Goal: Task Accomplishment & Management: Use online tool/utility

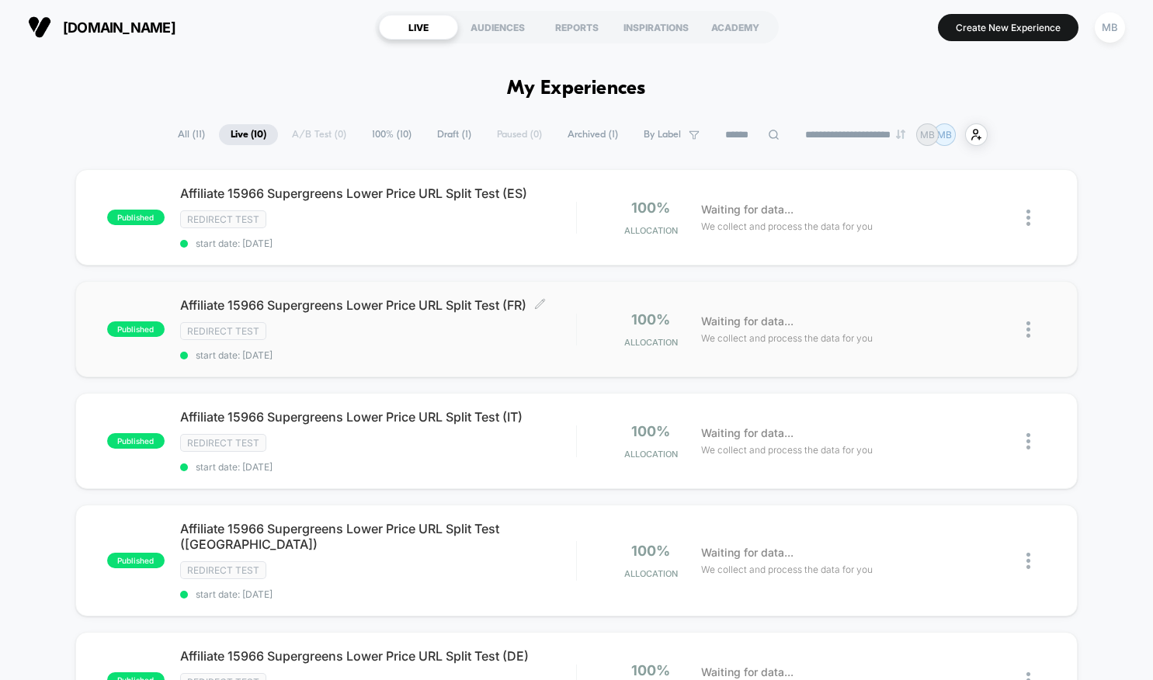
click at [471, 304] on span "Affiliate 15966 Supergreens Lower Price URL Split Test (FR) Click to edit exper…" at bounding box center [378, 305] width 396 height 16
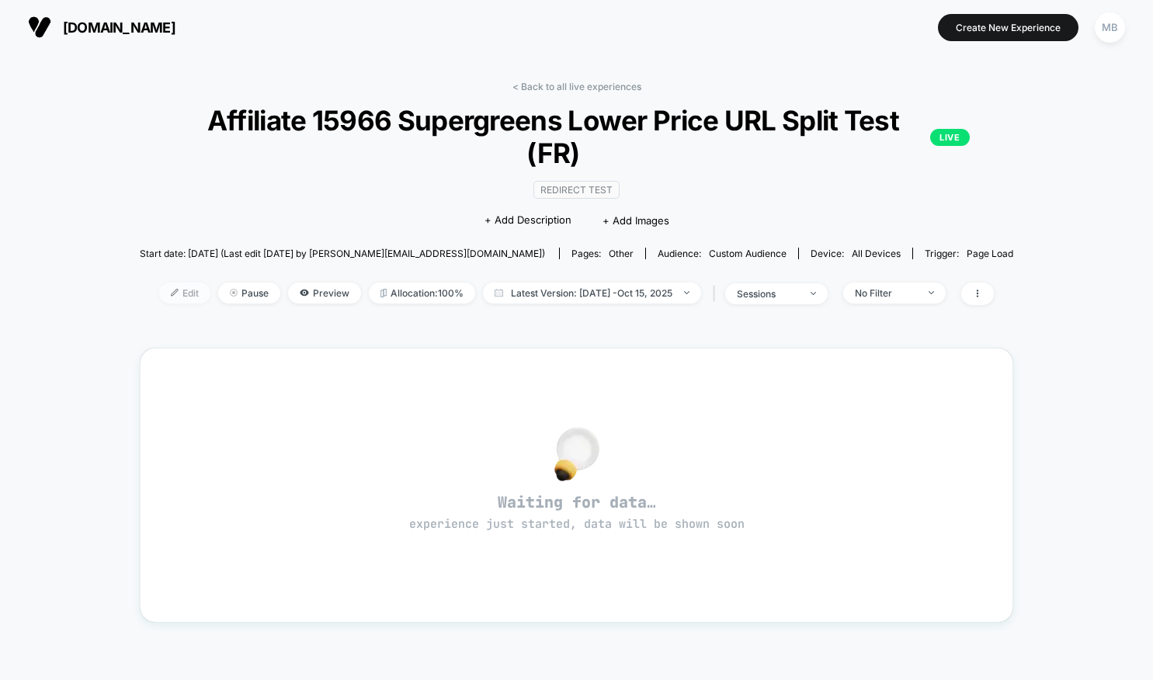
click at [175, 297] on span "Edit" at bounding box center [184, 293] width 51 height 21
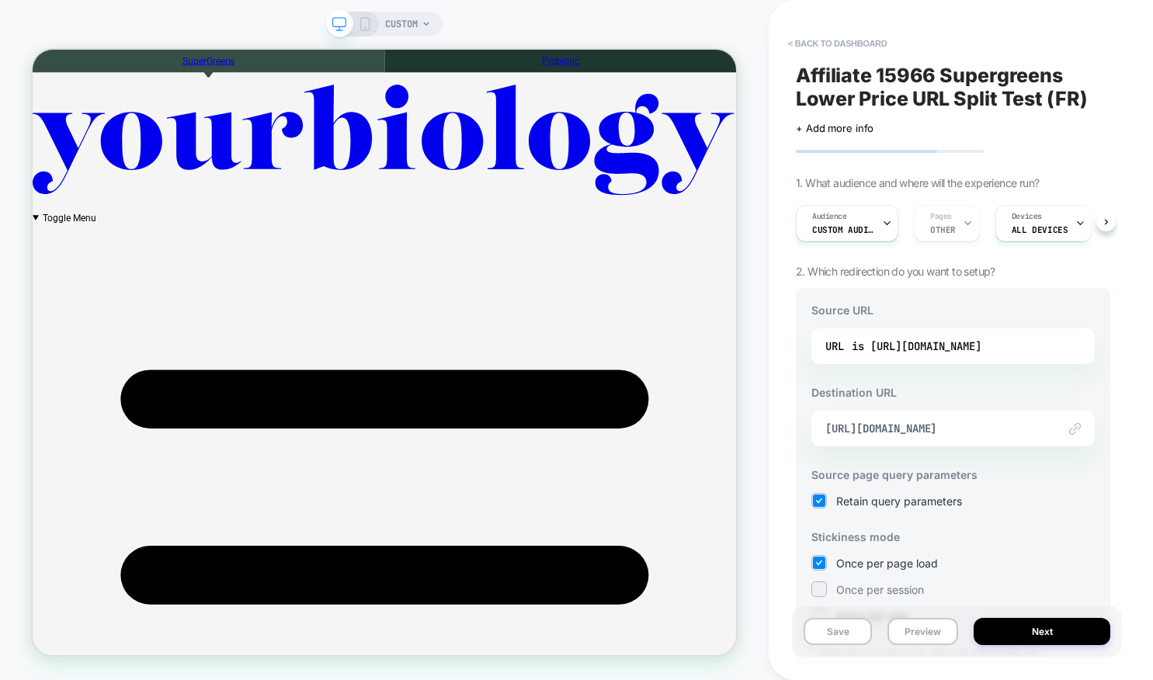
scroll to position [3, 0]
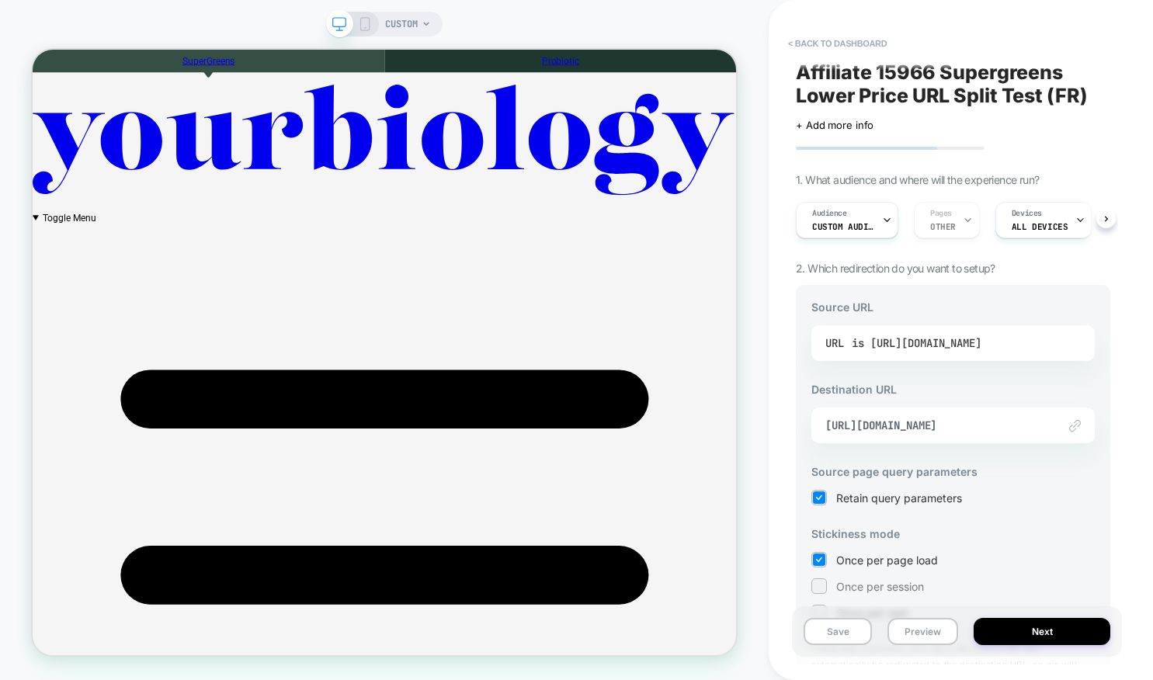
click at [941, 338] on div "is [URL][DOMAIN_NAME]" at bounding box center [917, 343] width 130 height 23
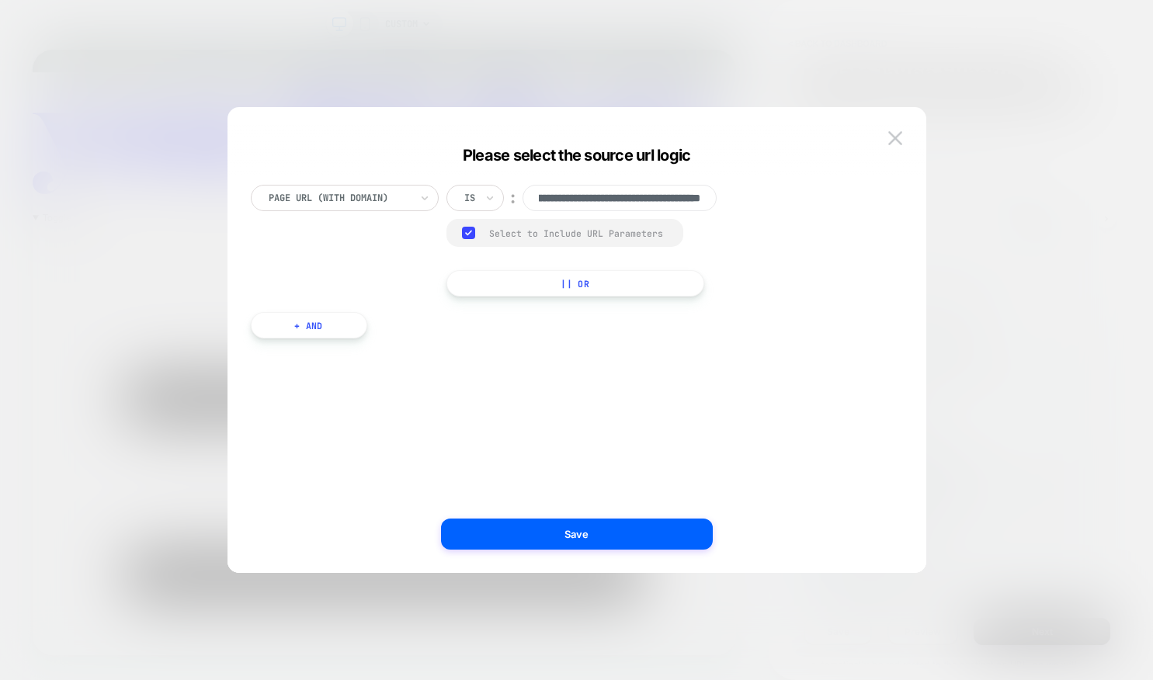
scroll to position [0, 0]
click at [468, 234] on polyline at bounding box center [468, 233] width 5 height 4
click at [557, 200] on input "**********" at bounding box center [620, 198] width 194 height 26
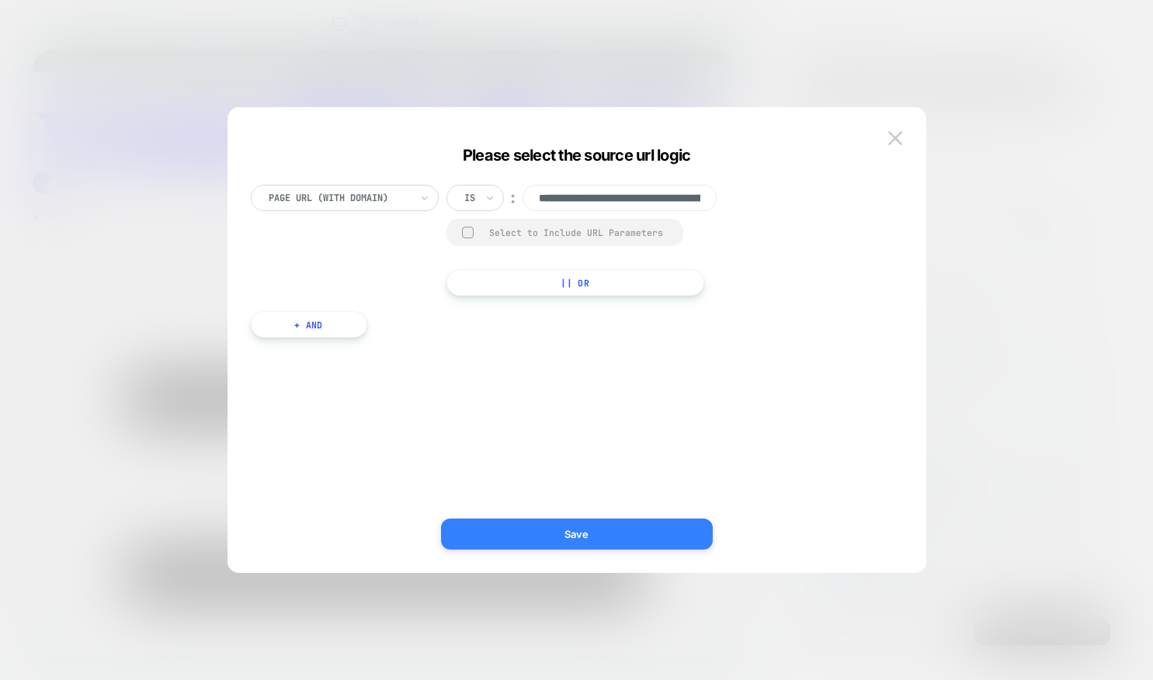
click at [589, 524] on button "Save" at bounding box center [577, 534] width 272 height 31
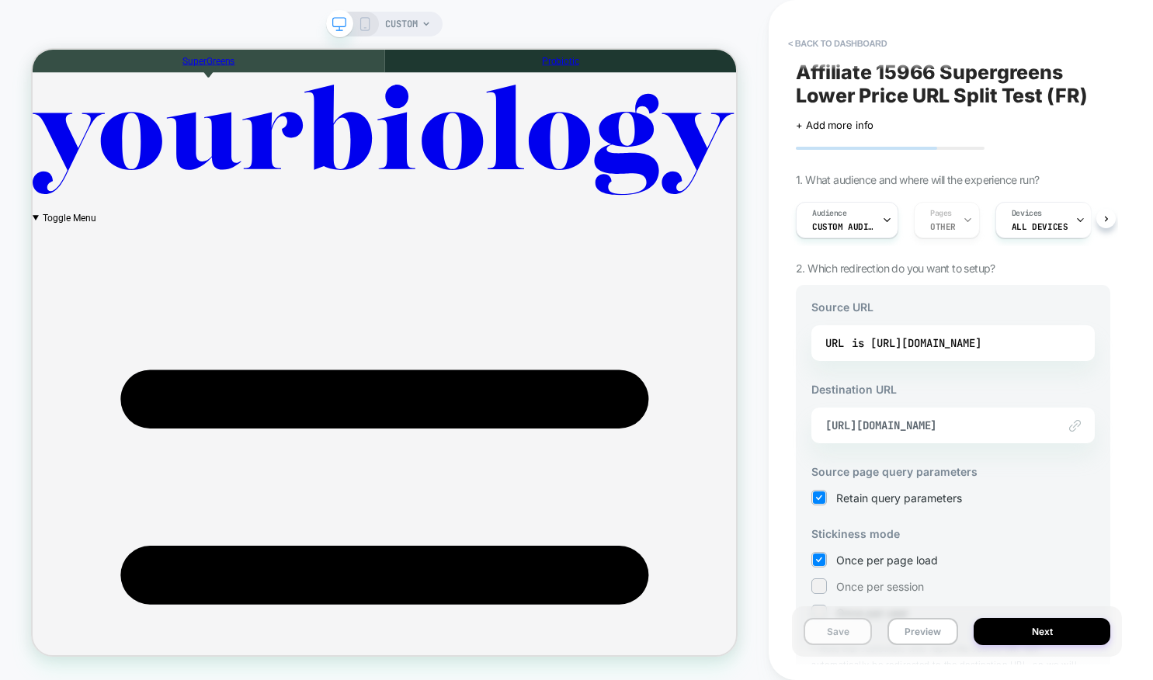
click at [842, 638] on button "Save" at bounding box center [838, 631] width 68 height 27
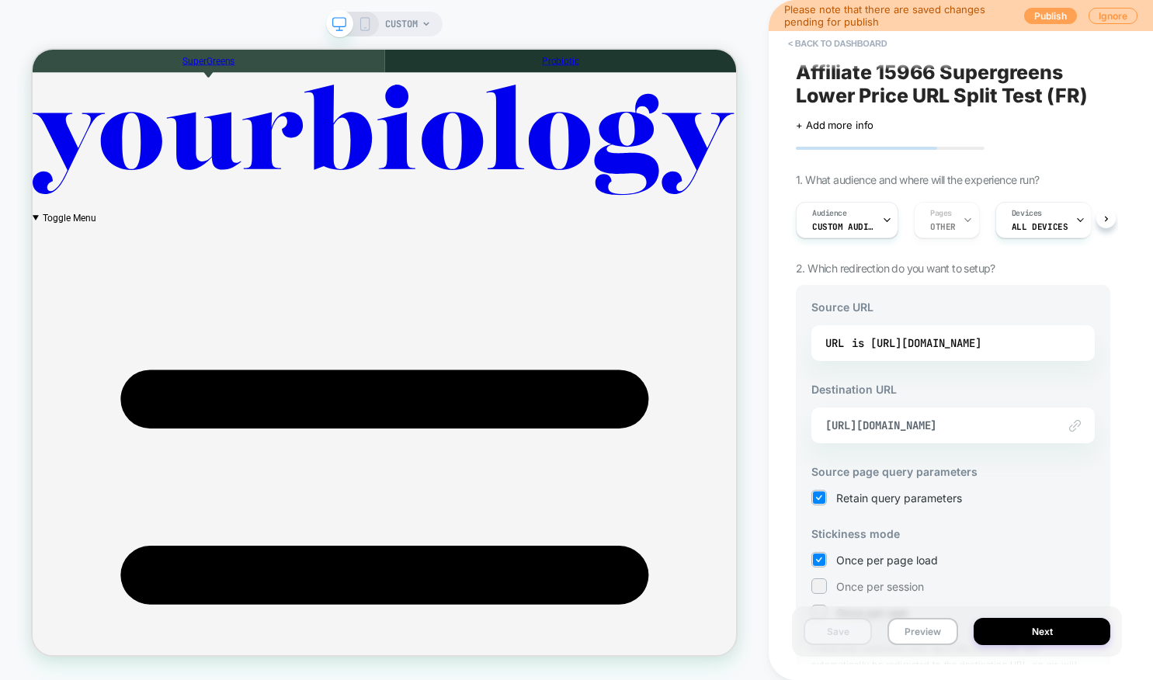
click at [1041, 18] on button "Publish" at bounding box center [1051, 16] width 53 height 16
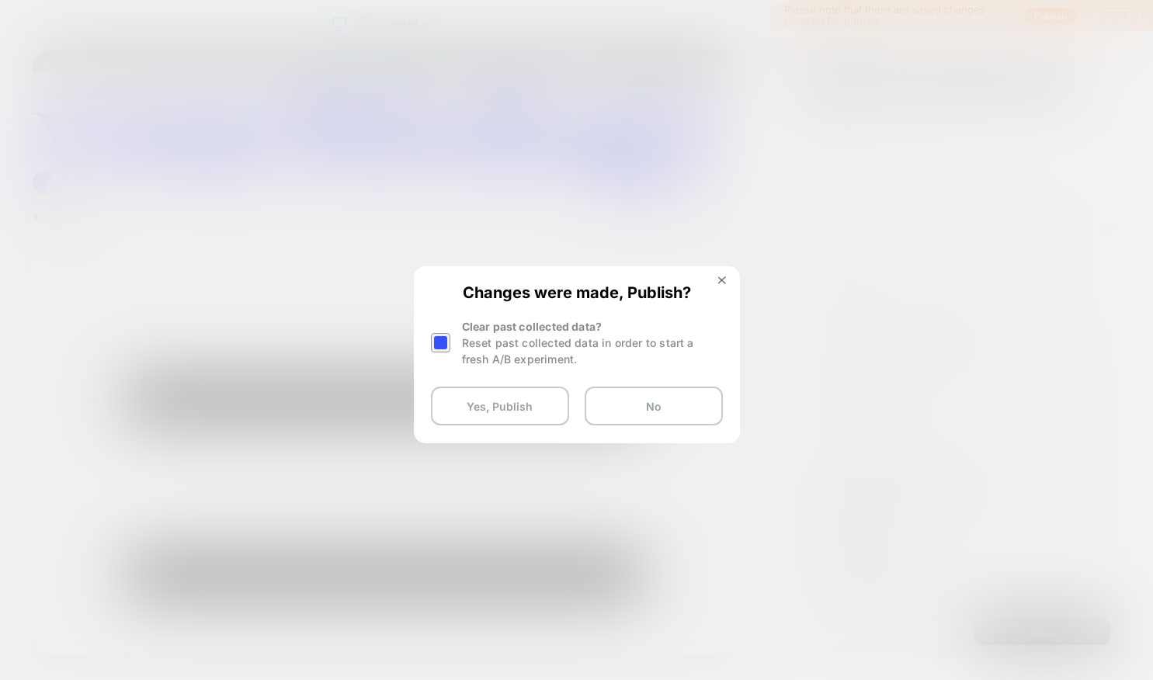
click at [436, 340] on div at bounding box center [440, 342] width 19 height 19
click at [478, 421] on button "Yes, Publish" at bounding box center [500, 406] width 138 height 39
